Goal: Understand process/instructions

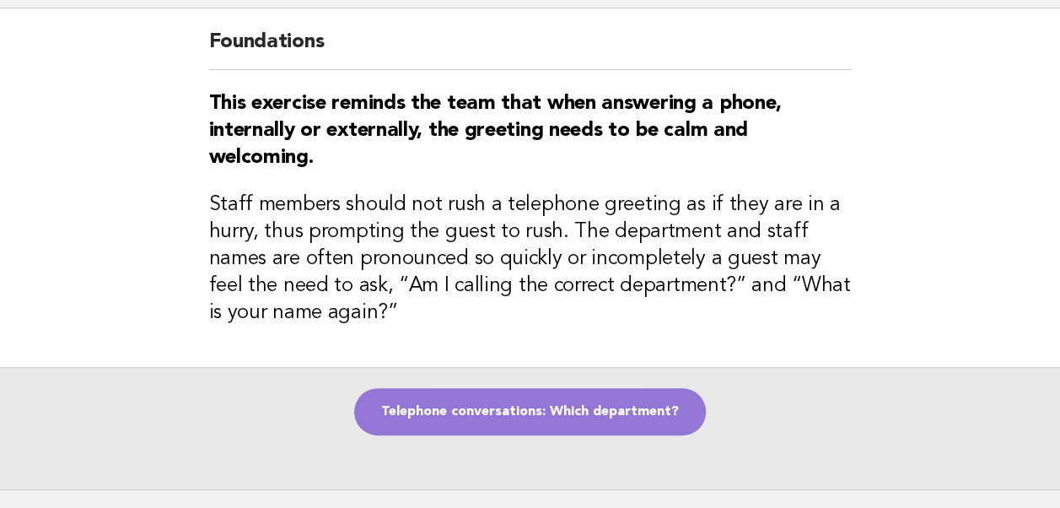
scroll to position [245, 0]
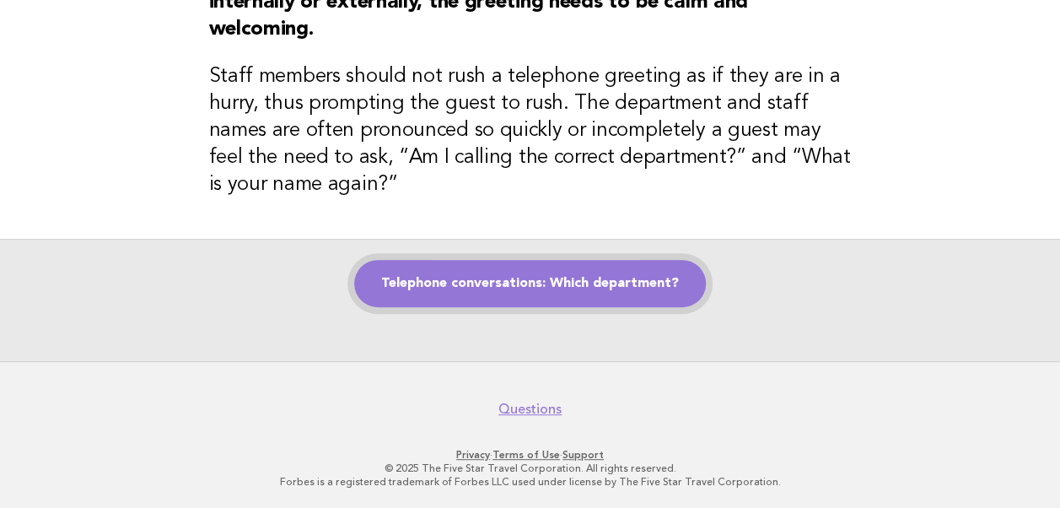
click at [504, 294] on link "Telephone conversations: Which department?" at bounding box center [530, 283] width 352 height 47
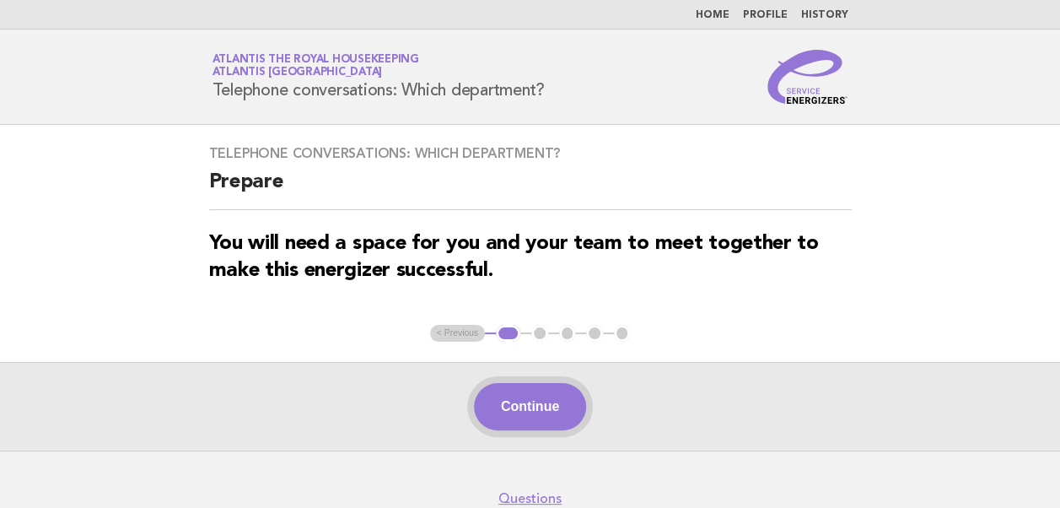
click at [530, 408] on button "Continue" at bounding box center [530, 406] width 112 height 47
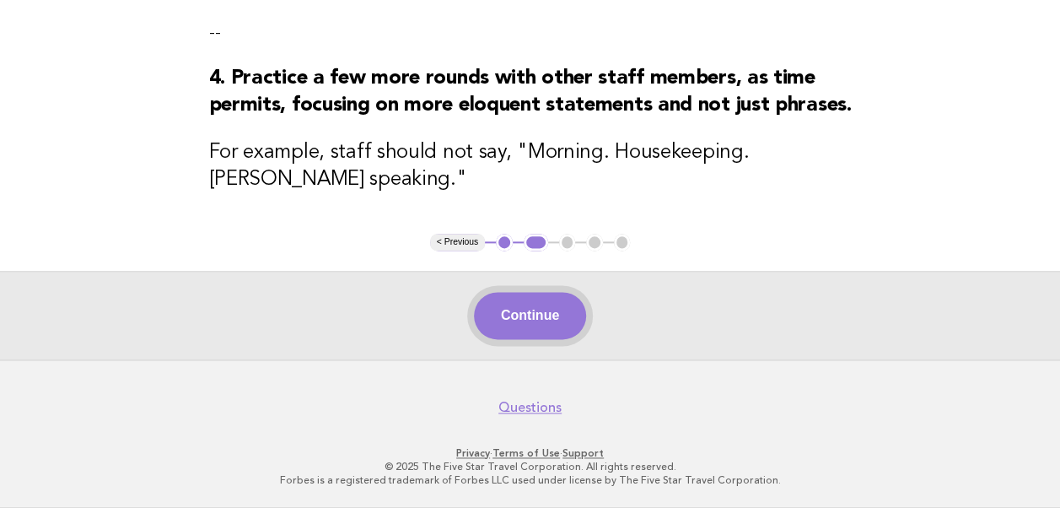
click at [531, 322] on button "Continue" at bounding box center [530, 315] width 112 height 47
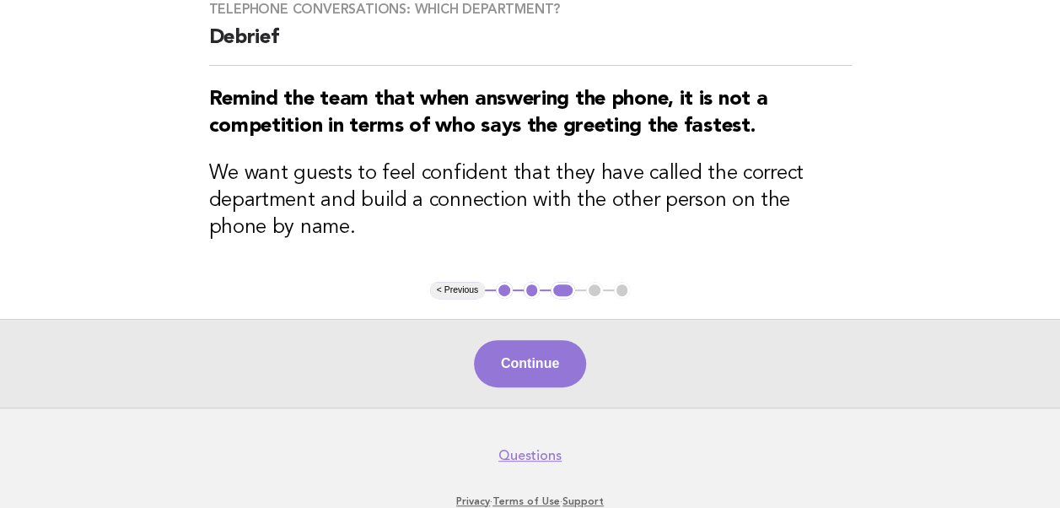
scroll to position [169, 0]
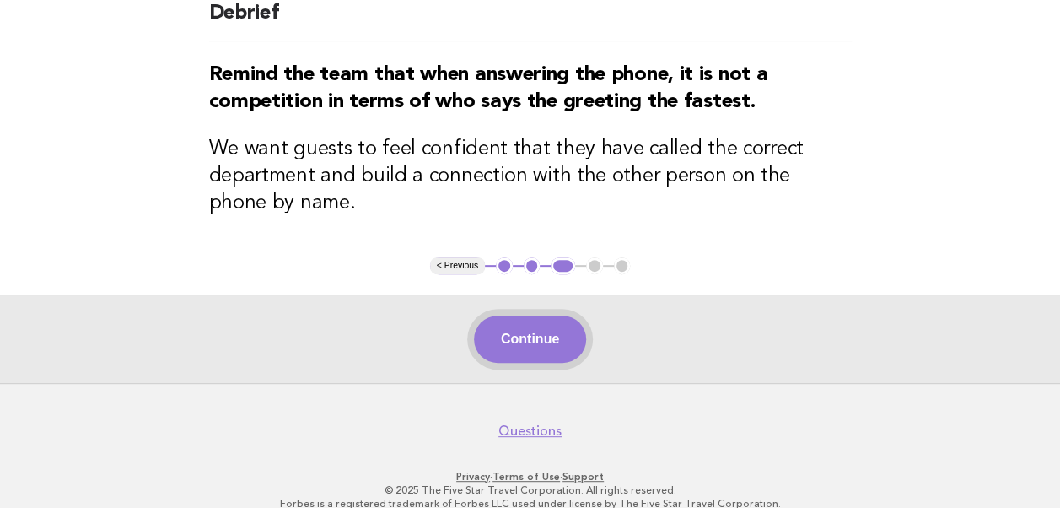
click at [531, 339] on button "Continue" at bounding box center [530, 338] width 112 height 47
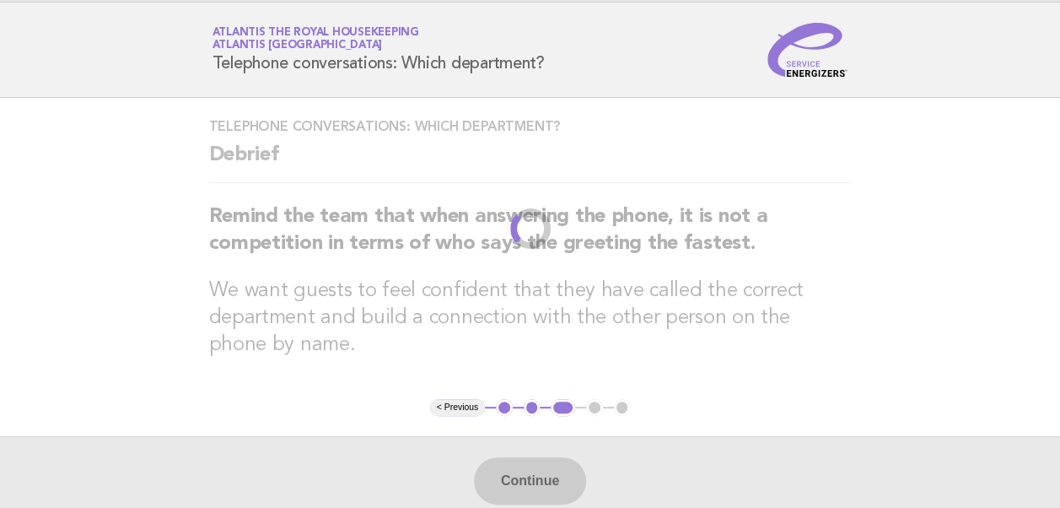
scroll to position [0, 0]
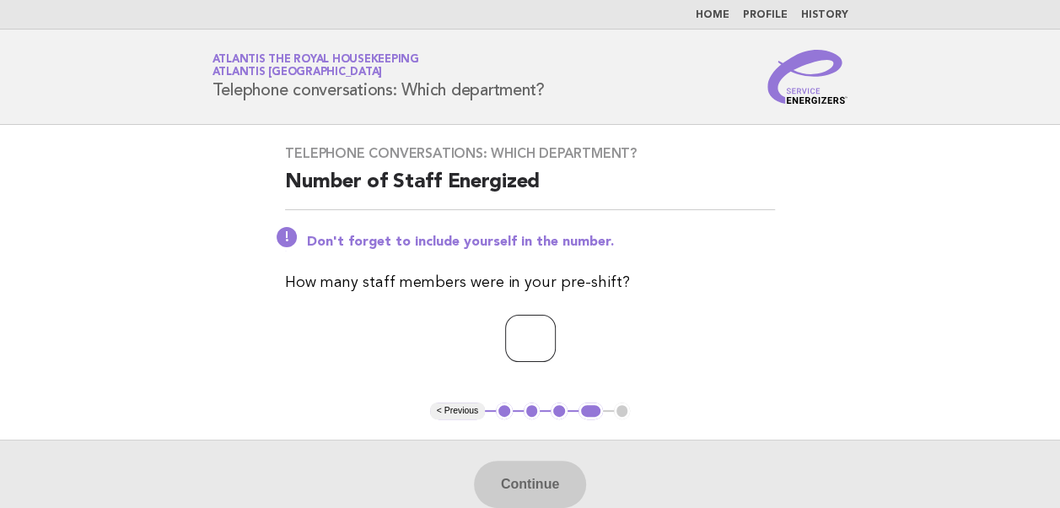
click at [505, 356] on input "number" at bounding box center [530, 338] width 51 height 47
